Goal: Check status: Check status

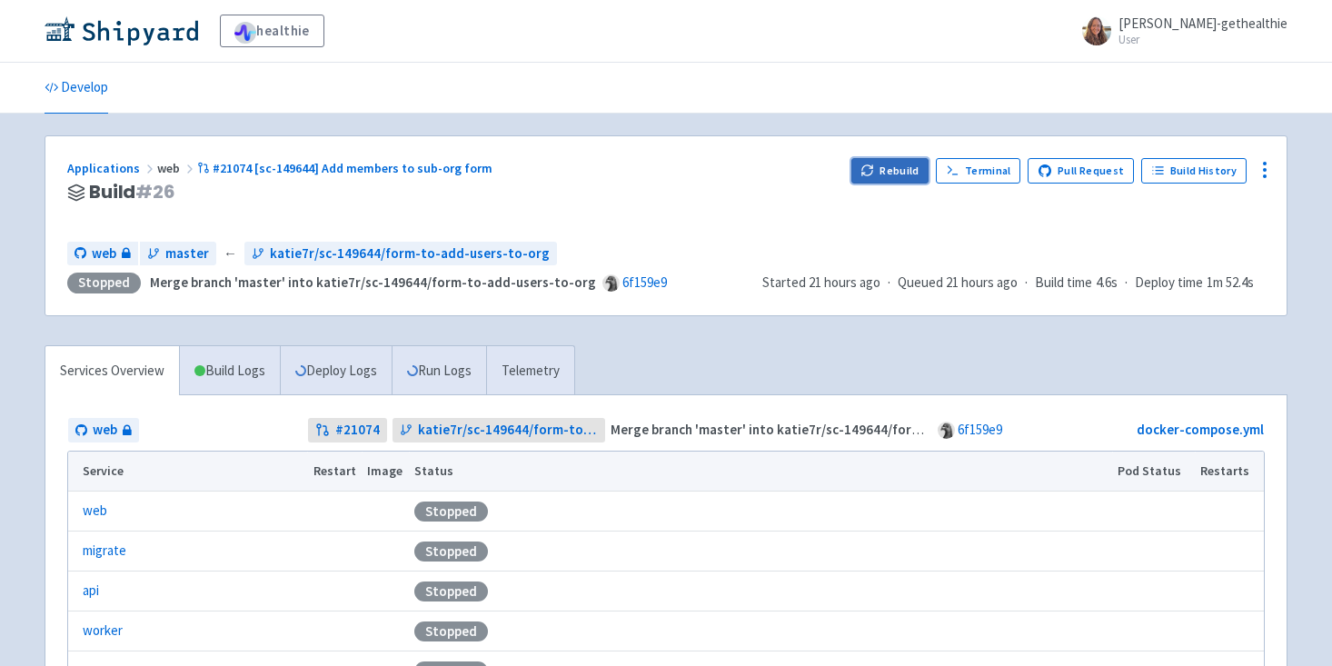
click at [905, 161] on button "Rebuild" at bounding box center [890, 170] width 78 height 25
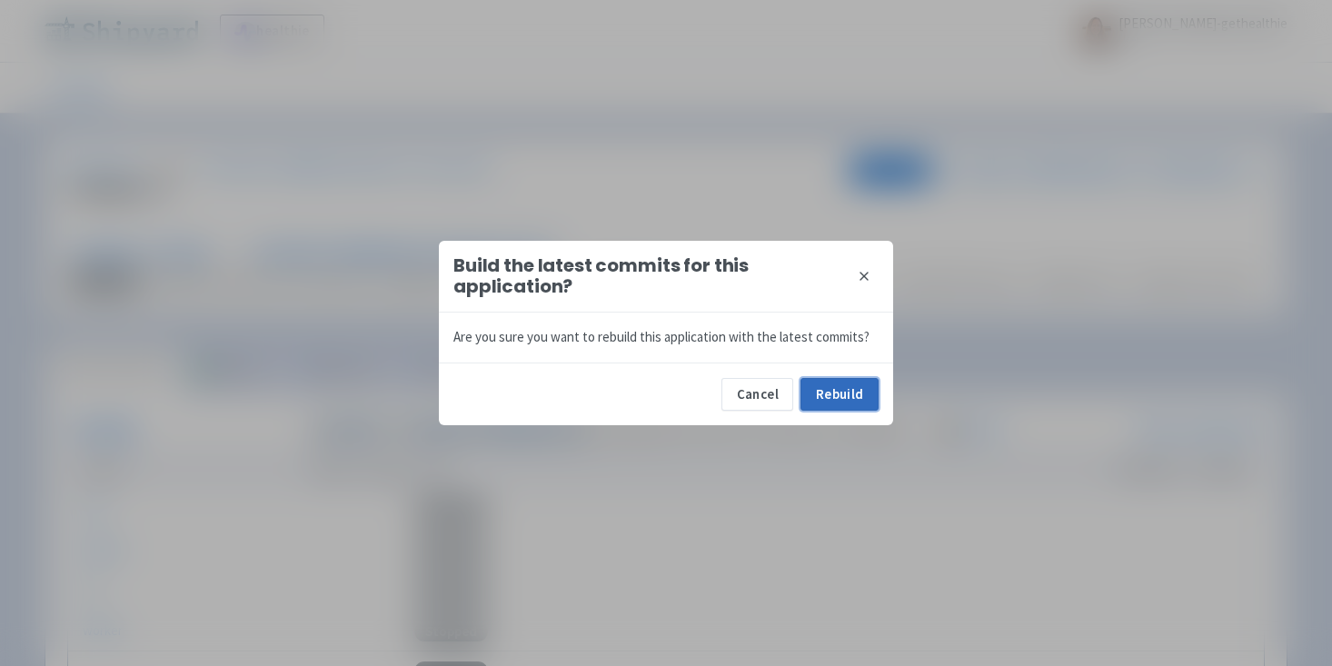
click at [838, 392] on button "Rebuild" at bounding box center [840, 394] width 78 height 33
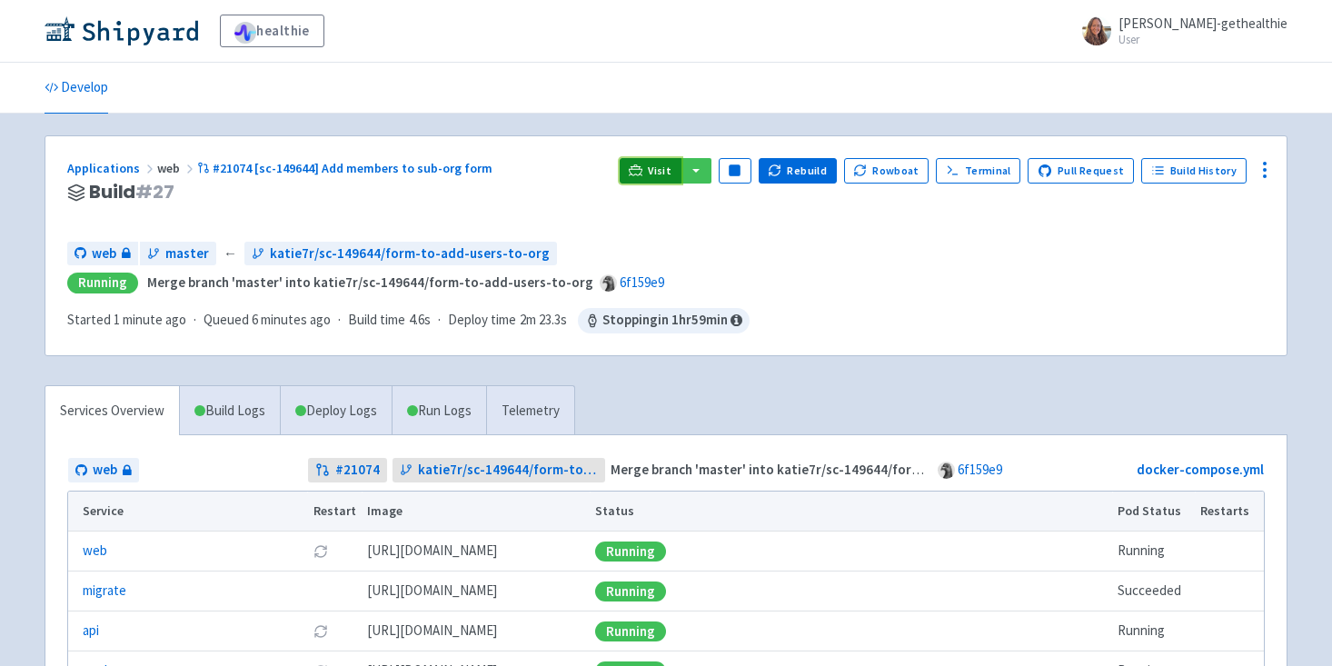
click at [660, 170] on link "Visit" at bounding box center [651, 170] width 62 height 25
